Goal: Navigation & Orientation: Find specific page/section

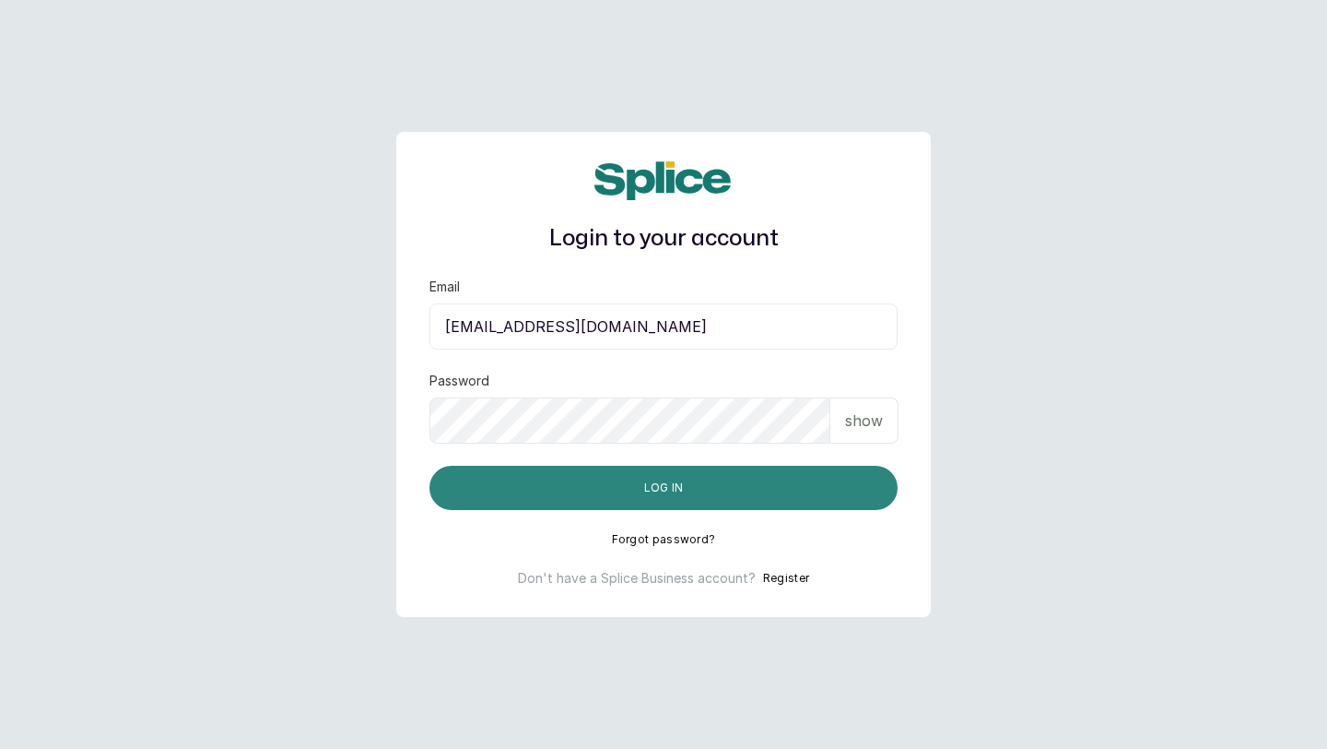
click at [762, 478] on button "Log in" at bounding box center [664, 488] width 468 height 44
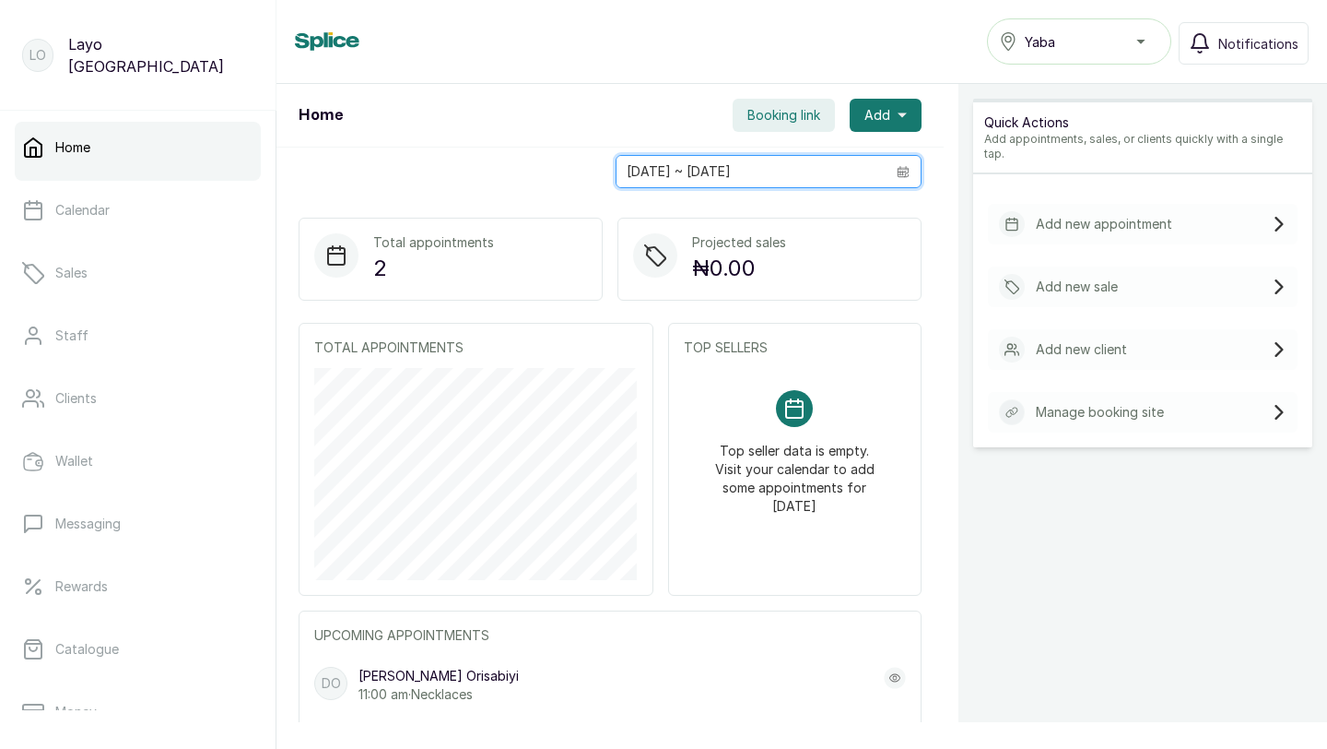
click at [761, 182] on input "[DATE] ~ [DATE]" at bounding box center [751, 171] width 269 height 31
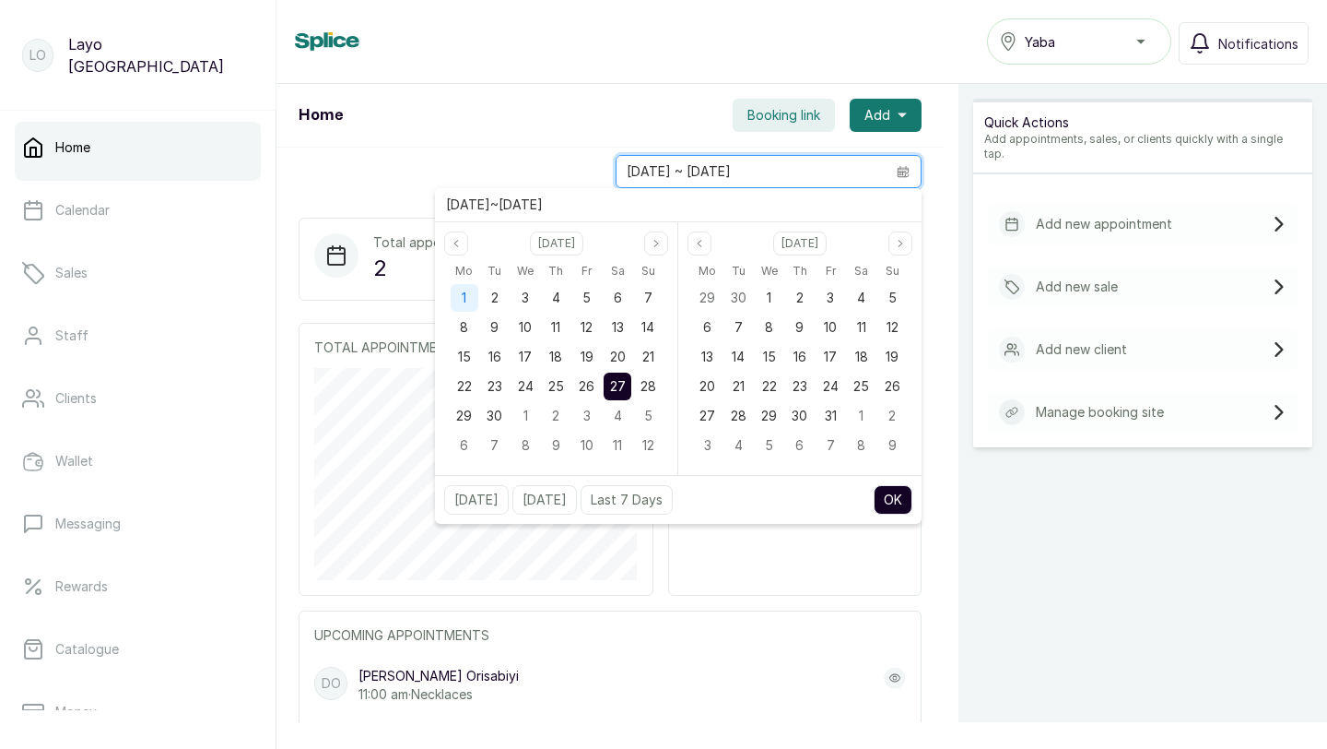
click at [462, 295] on span "1" at bounding box center [464, 297] width 5 height 16
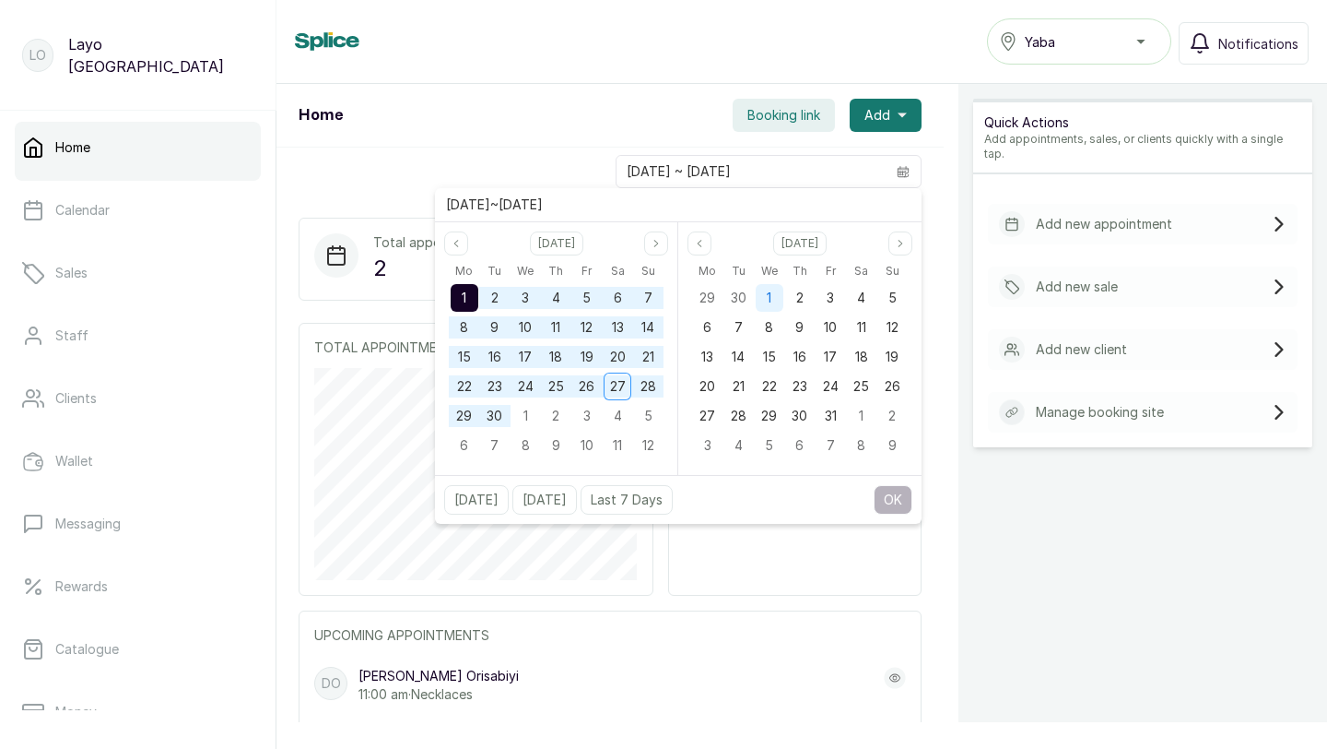
click at [768, 301] on span "1" at bounding box center [769, 297] width 5 height 16
click at [891, 489] on button "OK" at bounding box center [893, 499] width 39 height 29
type input "[DATE] ~ [DATE]"
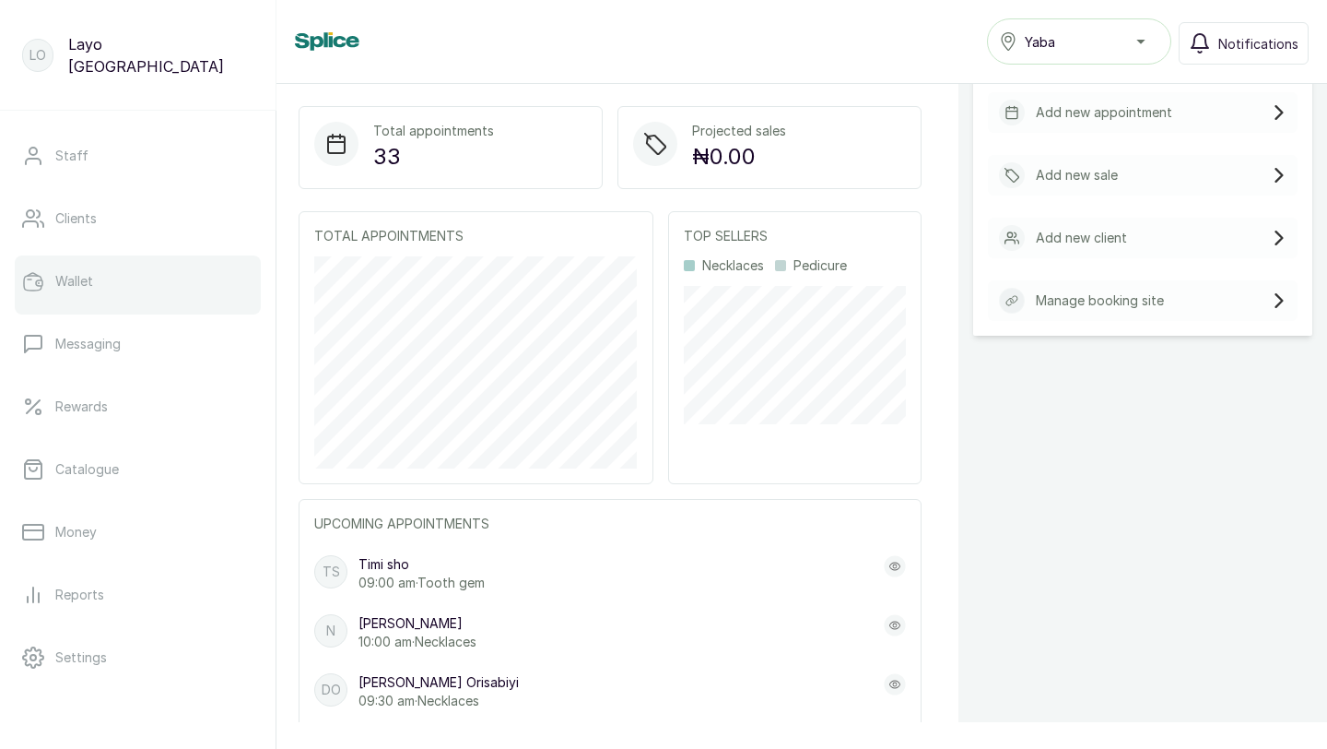
scroll to position [182, 0]
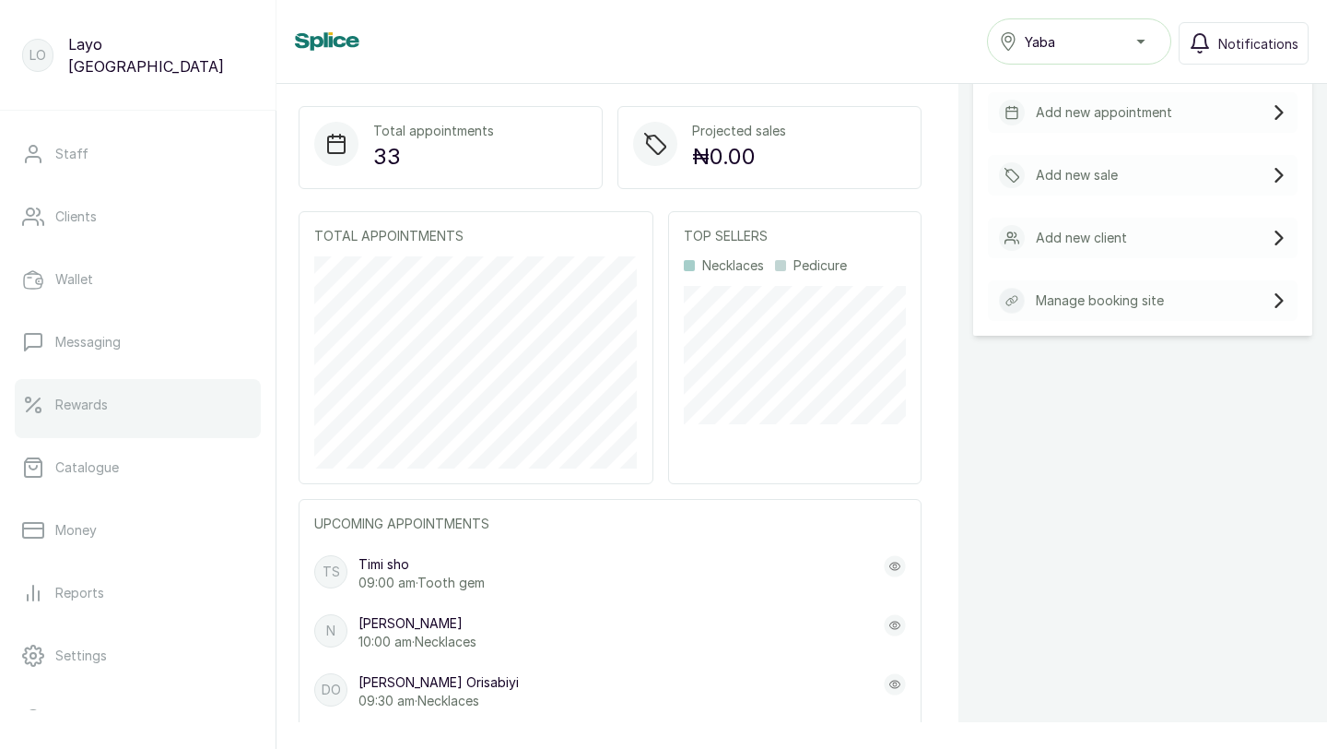
click at [95, 425] on link "Rewards" at bounding box center [138, 405] width 246 height 52
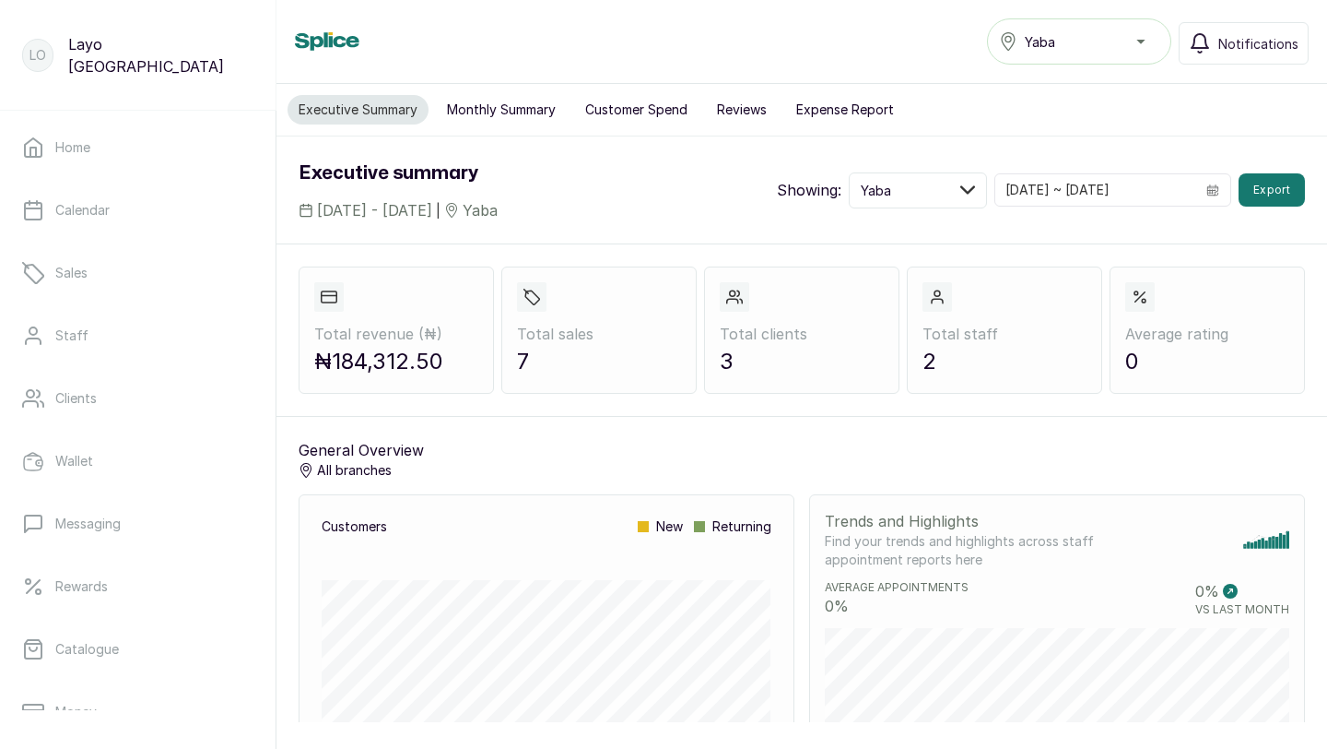
click at [631, 114] on button "Customer Spend" at bounding box center [636, 109] width 124 height 29
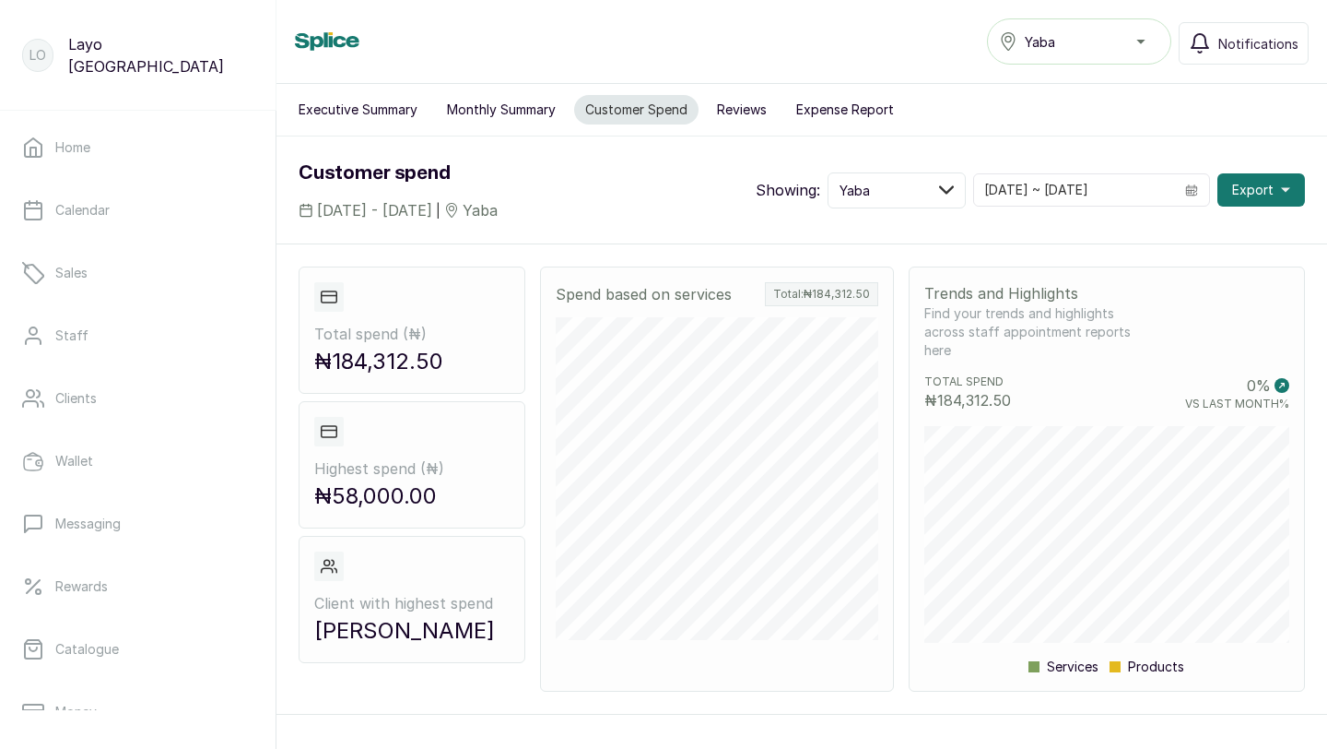
scroll to position [41, 0]
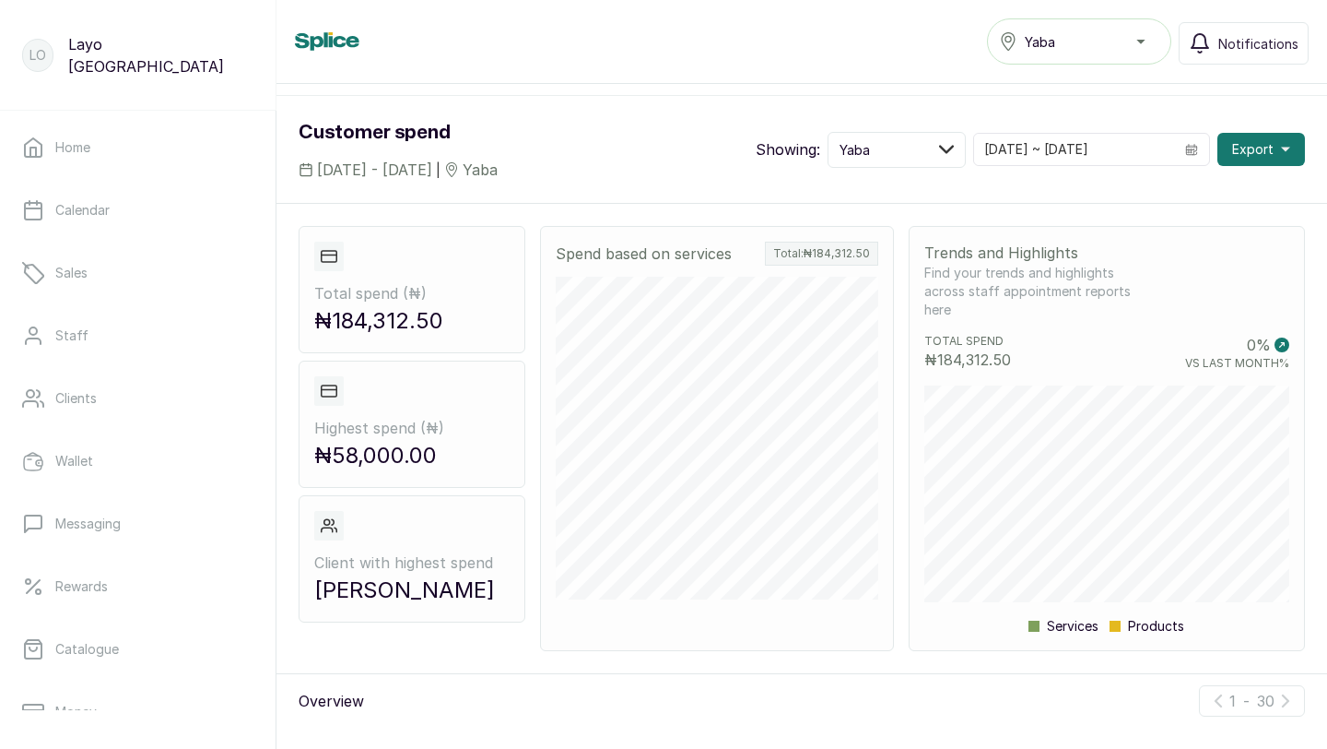
click at [1127, 54] on button "Yaba" at bounding box center [1079, 41] width 184 height 46
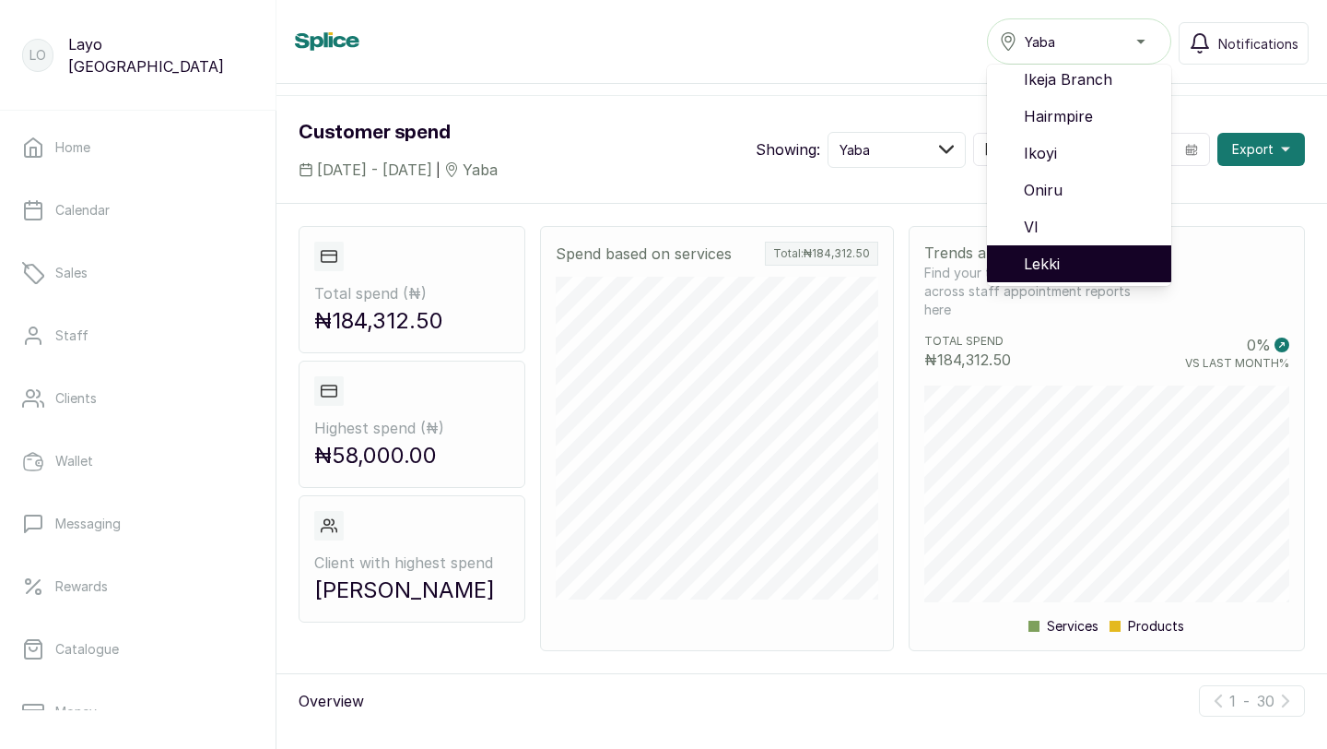
click at [1079, 264] on span "Lekki" at bounding box center [1090, 264] width 133 height 22
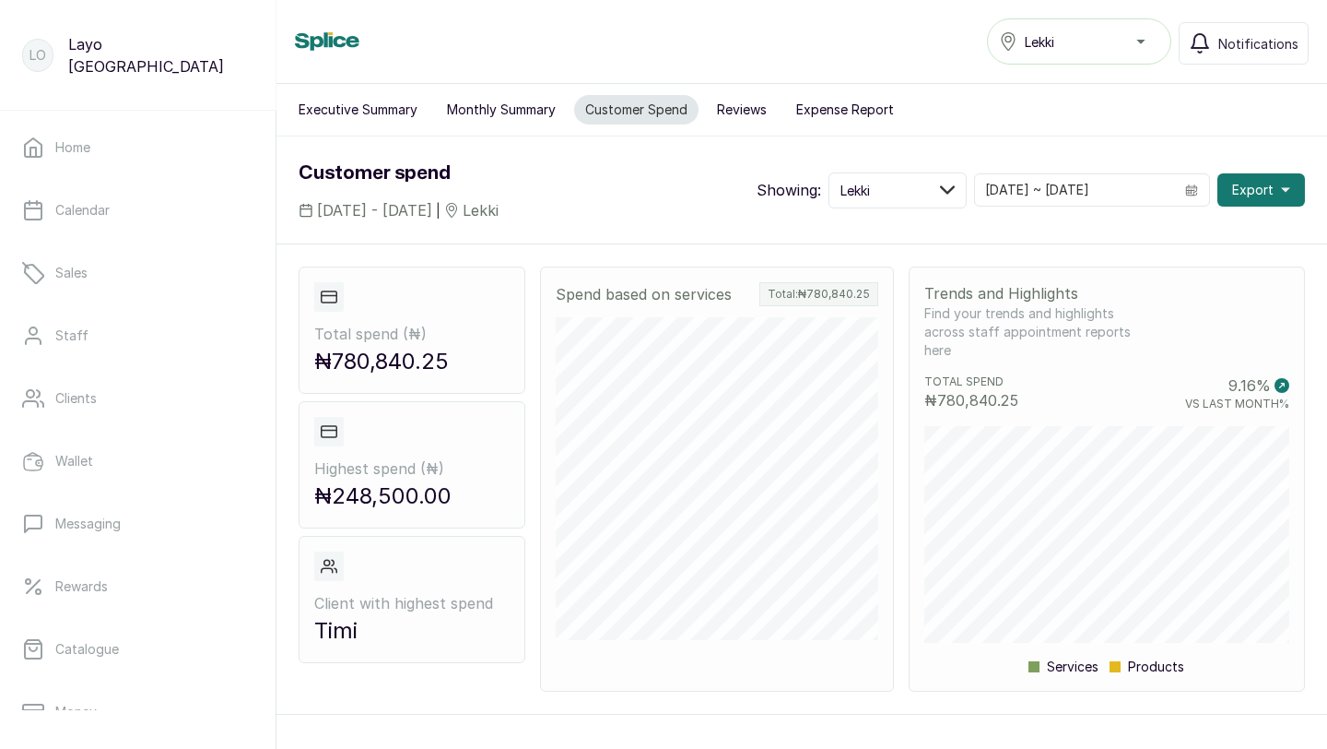
click at [1133, 36] on div "Lekki" at bounding box center [1079, 41] width 160 height 22
click at [921, 112] on div "Executive Summary Monthly Summary Customer Spend Reviews Expense Report" at bounding box center [802, 110] width 1051 height 53
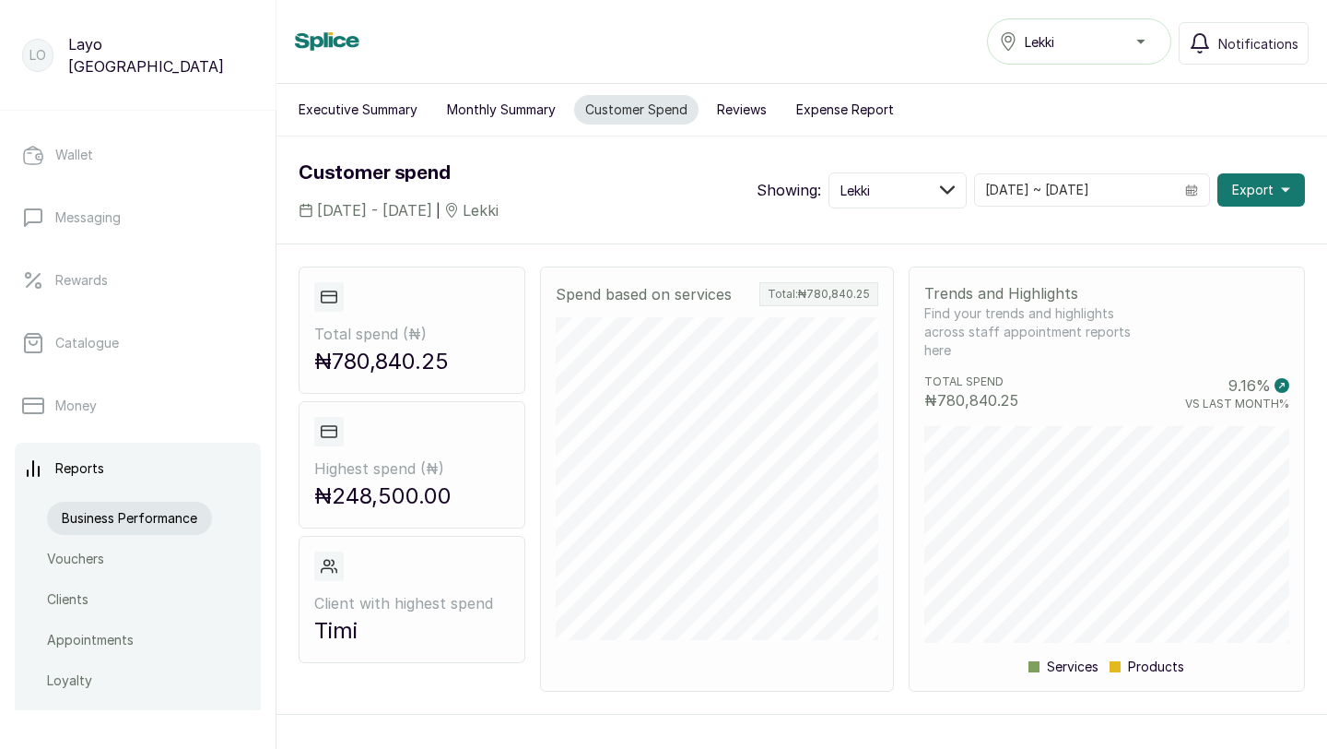
scroll to position [260, 0]
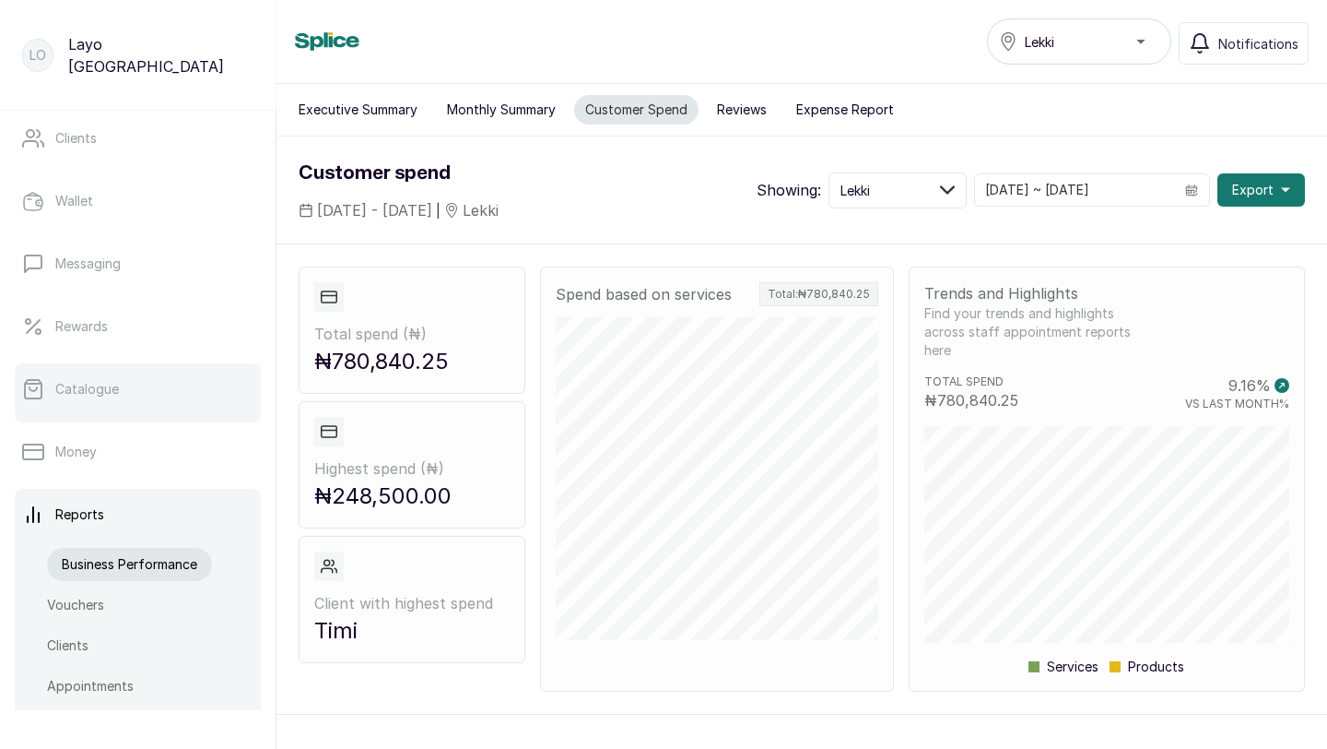
click at [103, 415] on div at bounding box center [138, 418] width 246 height 7
click at [95, 402] on link "Catalogue" at bounding box center [138, 389] width 246 height 52
